Goal: Task Accomplishment & Management: Manage account settings

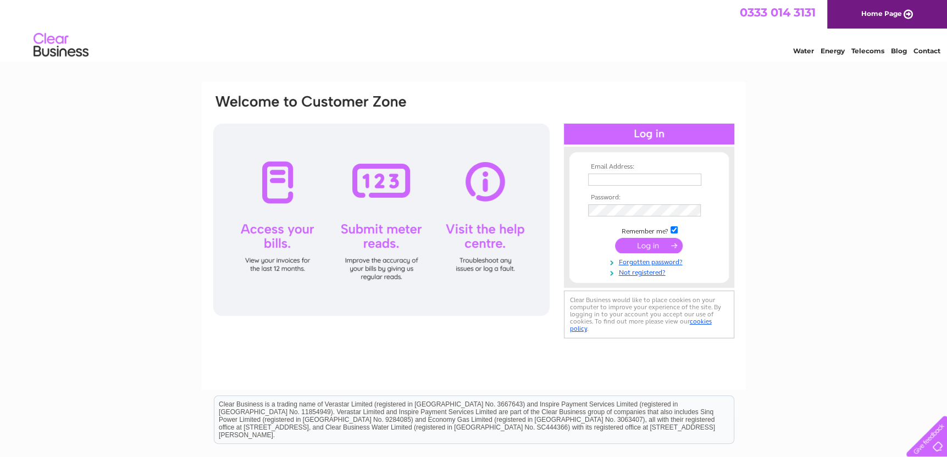
type input "daviddickenson@wirral.gov.uk"
click at [632, 248] on input "submit" at bounding box center [649, 245] width 68 height 15
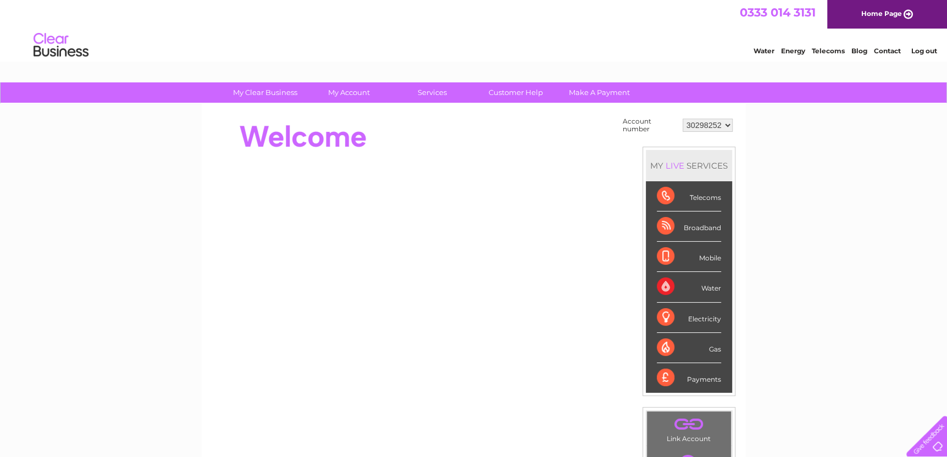
click at [728, 126] on select "30298252" at bounding box center [707, 125] width 50 height 13
click at [727, 123] on select "30298252" at bounding box center [707, 125] width 50 height 13
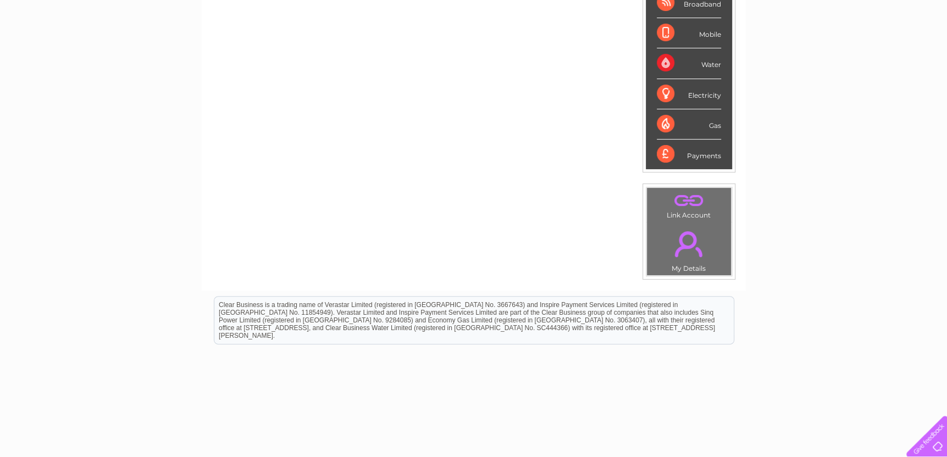
scroll to position [252, 0]
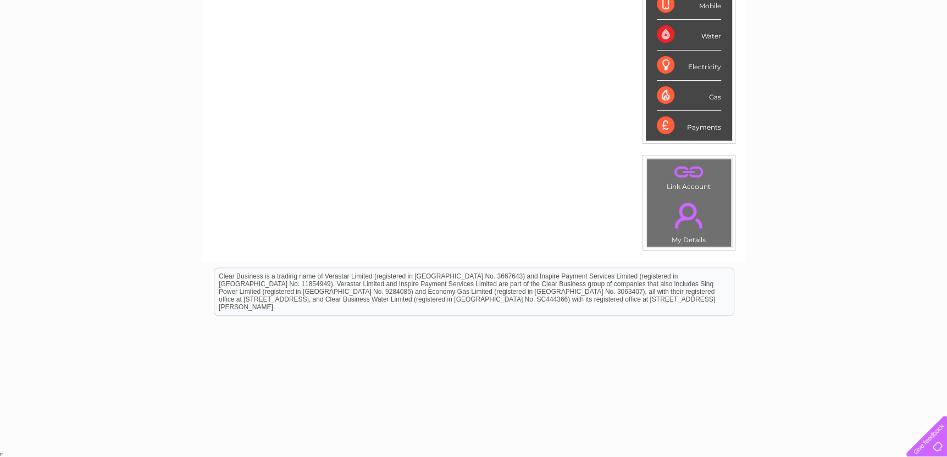
click at [686, 169] on link "." at bounding box center [688, 171] width 79 height 19
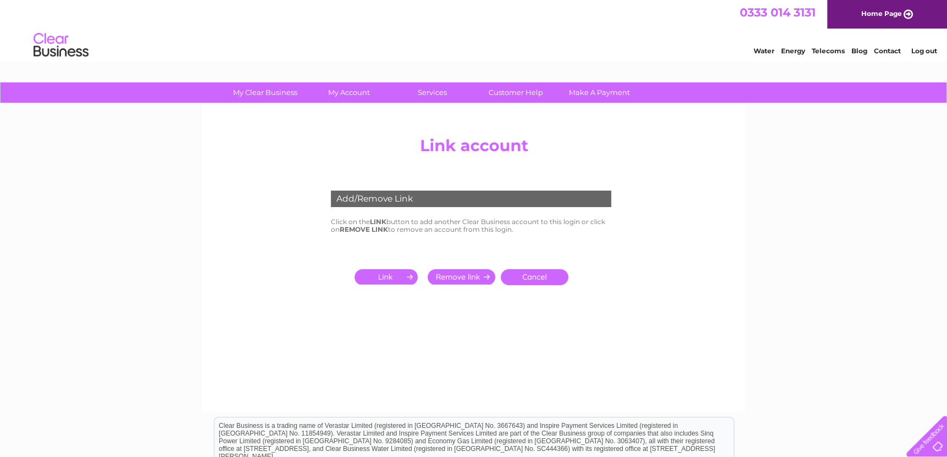
click at [397, 279] on input "submit" at bounding box center [388, 276] width 68 height 15
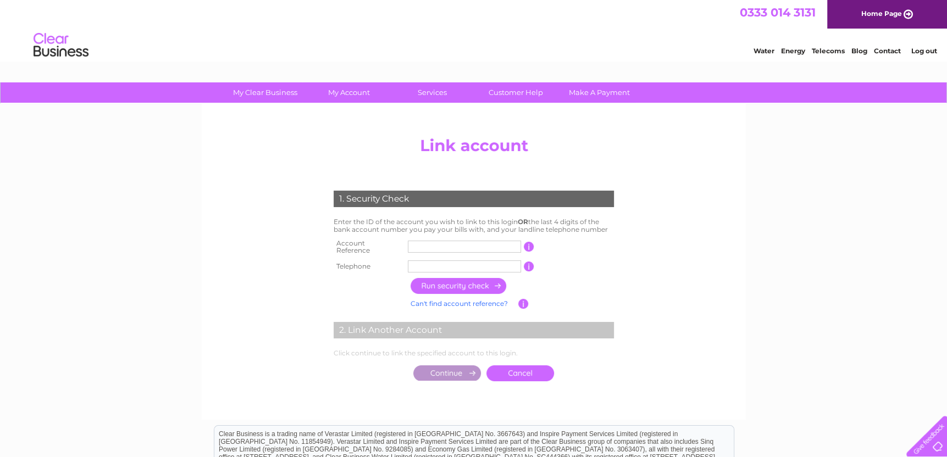
click at [472, 246] on input "text" at bounding box center [464, 247] width 113 height 12
type input "30286948"
click at [454, 262] on input "text" at bounding box center [464, 266] width 113 height 12
type input "01516663579"
click at [526, 242] on input "button" at bounding box center [529, 247] width 10 height 10
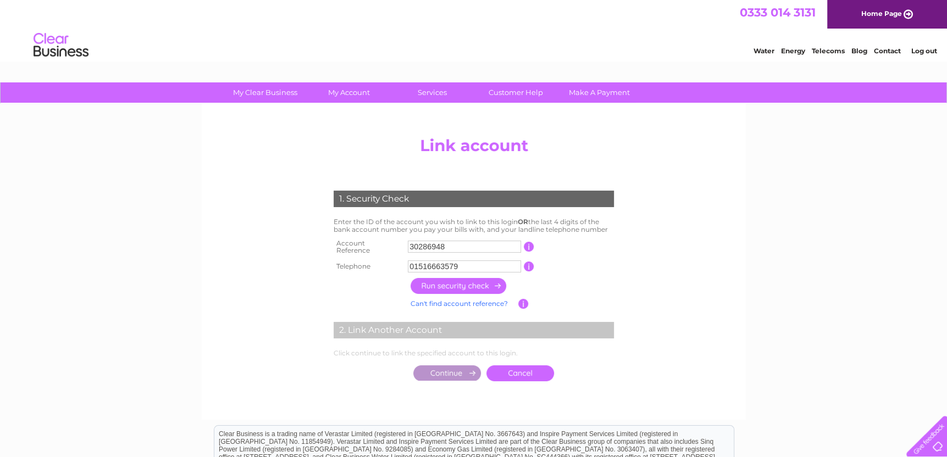
click at [457, 282] on input "button" at bounding box center [458, 286] width 97 height 16
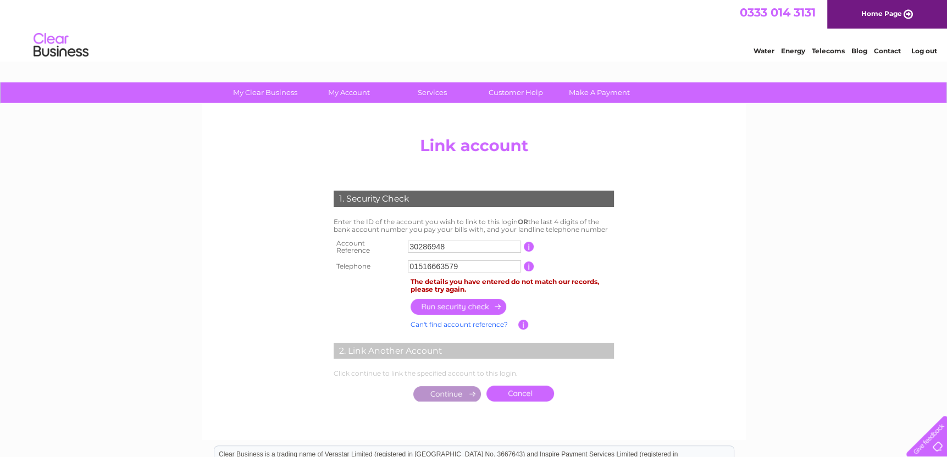
click at [526, 246] on input "button" at bounding box center [529, 247] width 10 height 10
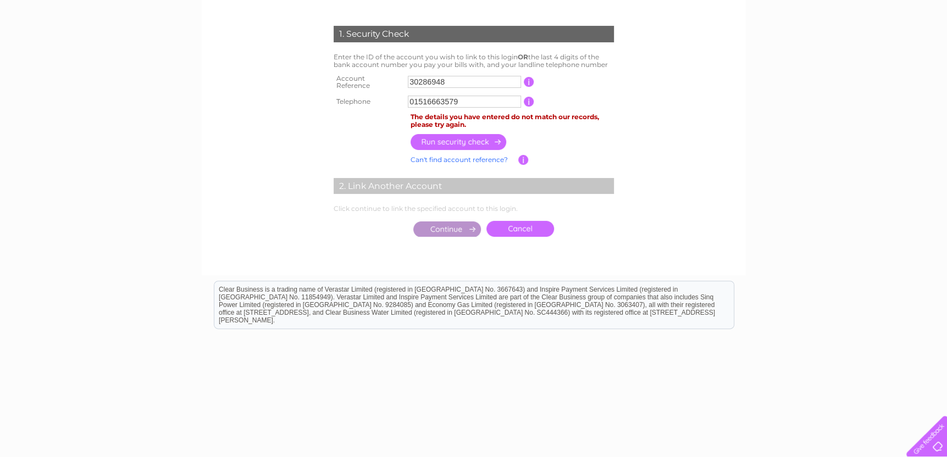
scroll to position [110, 0]
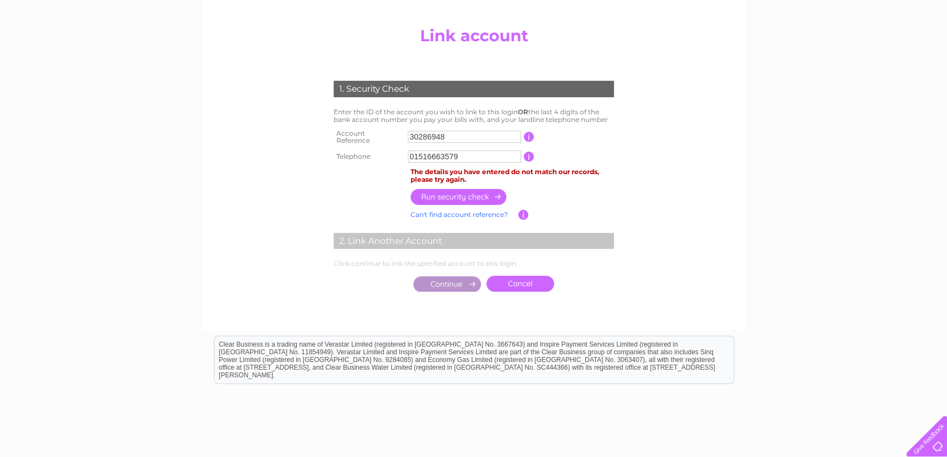
click at [473, 212] on link "Can't find account reference?" at bounding box center [458, 214] width 97 height 8
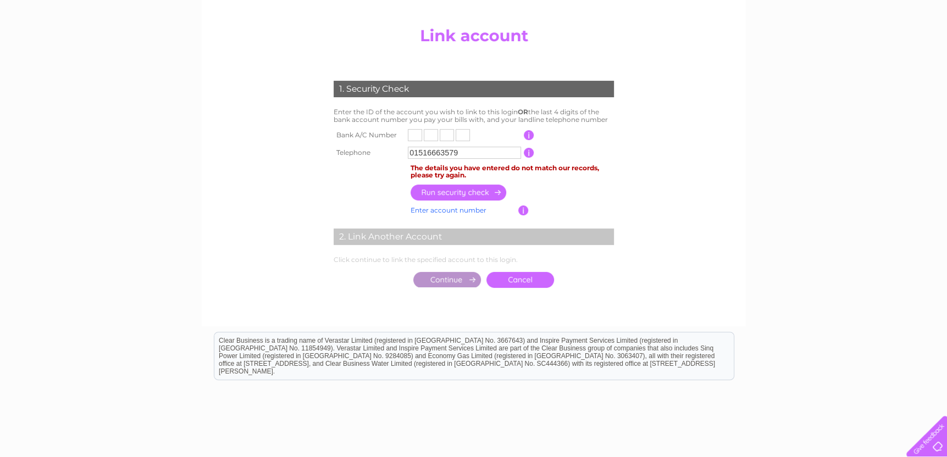
click at [410, 134] on input "text" at bounding box center [415, 135] width 14 height 12
click at [450, 212] on link "Enter account number" at bounding box center [448, 210] width 76 height 8
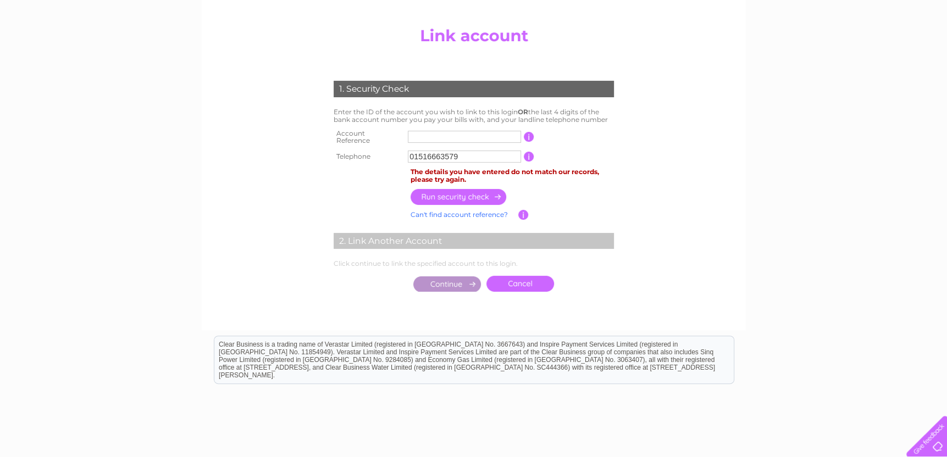
click at [459, 210] on link "Can't find account reference?" at bounding box center [458, 214] width 97 height 8
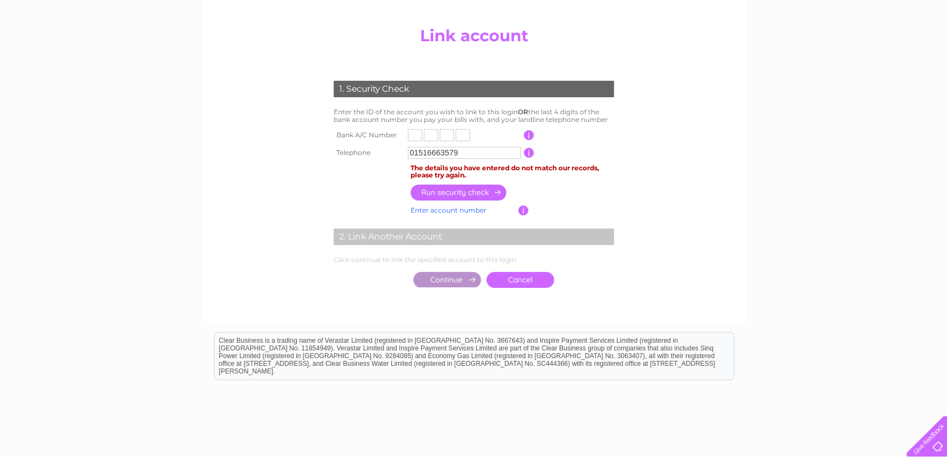
click at [459, 208] on link "Enter account number" at bounding box center [448, 210] width 76 height 8
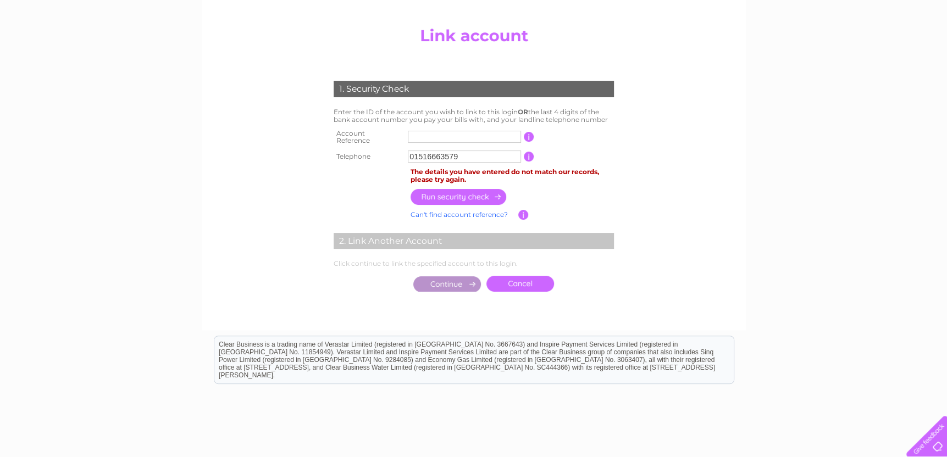
click at [434, 138] on input "text" at bounding box center [464, 137] width 113 height 12
drag, startPoint x: 467, startPoint y: 154, endPoint x: 375, endPoint y: 162, distance: 92.1
click at [375, 162] on div "1. Security Check Enter the ID of the account you wish to link to this login OR…" at bounding box center [473, 183] width 331 height 227
click at [429, 134] on input "text" at bounding box center [464, 137] width 113 height 12
type input "30286948"
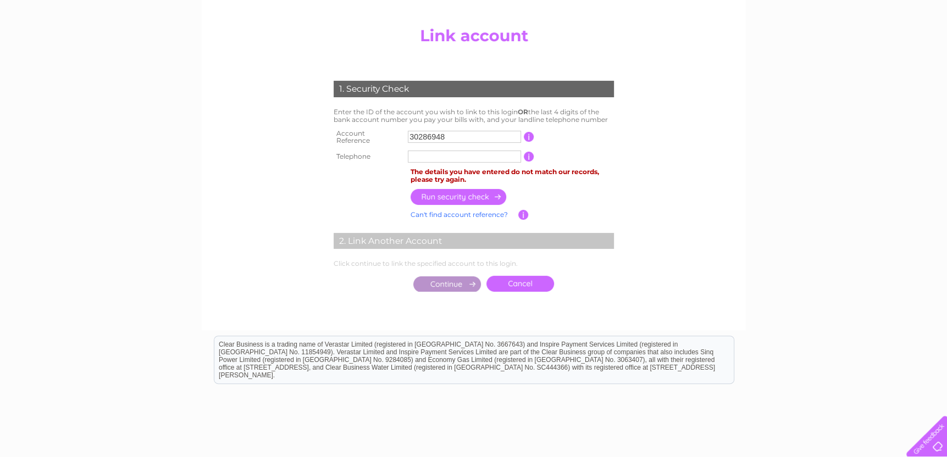
click at [488, 194] on input "button" at bounding box center [458, 197] width 97 height 16
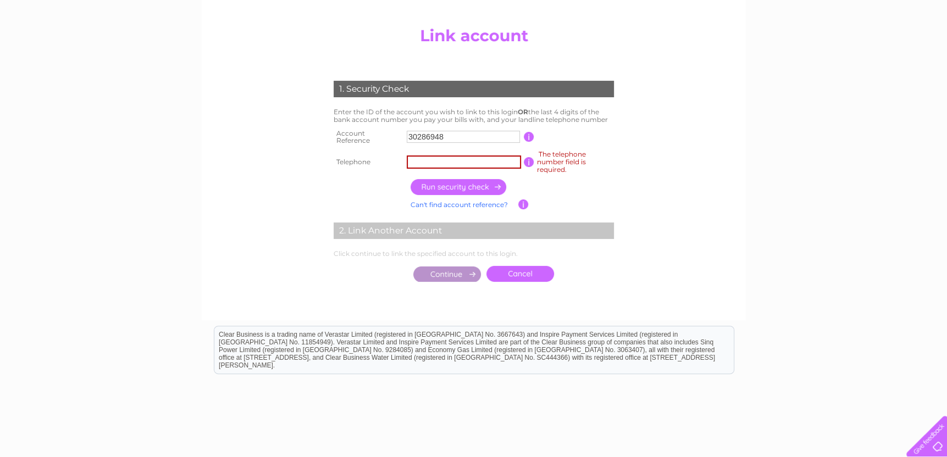
click at [457, 164] on input "text" at bounding box center [464, 161] width 114 height 13
click at [473, 167] on input "text" at bounding box center [464, 161] width 114 height 13
type input "01516663879"
click at [450, 190] on input "button" at bounding box center [458, 187] width 97 height 16
